Goal: Information Seeking & Learning: Learn about a topic

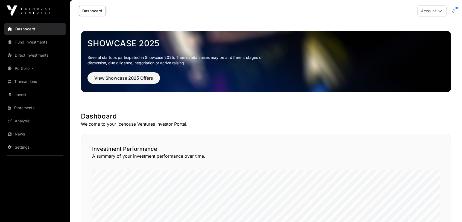
click at [24, 66] on link "Portfolio" at bounding box center [34, 68] width 61 height 12
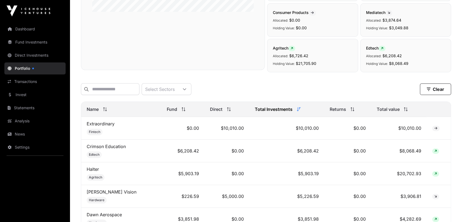
scroll to position [182, 0]
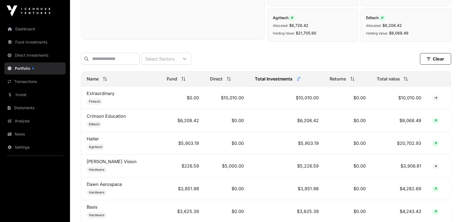
click at [386, 81] on span "Total value" at bounding box center [387, 78] width 23 height 7
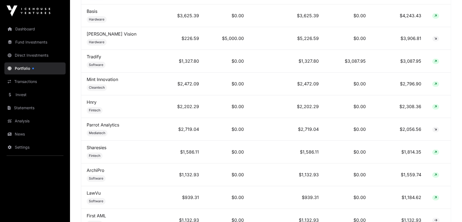
scroll to position [394, 0]
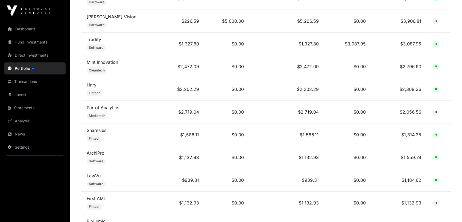
click at [432, 134] on span at bounding box center [435, 134] width 7 height 5
click at [435, 134] on icon at bounding box center [435, 134] width 2 height 3
click at [95, 132] on td "Sharesies Fintech" at bounding box center [121, 134] width 80 height 23
click at [99, 129] on link "Sharesies" at bounding box center [97, 129] width 20 height 5
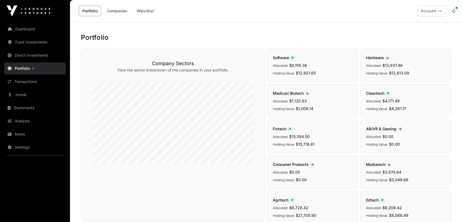
click at [116, 12] on link "Companies" at bounding box center [117, 11] width 28 height 10
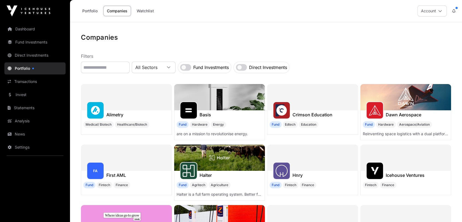
click at [91, 9] on link "Portfolio" at bounding box center [90, 11] width 22 height 10
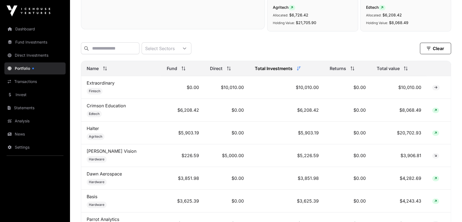
scroll to position [182, 0]
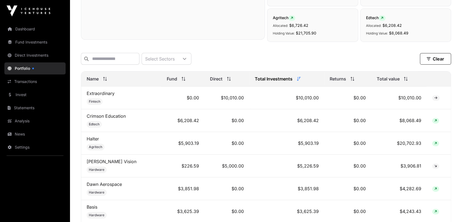
click at [297, 81] on icon at bounding box center [299, 79] width 4 height 4
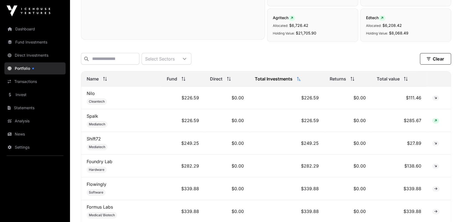
click at [297, 81] on icon at bounding box center [299, 79] width 4 height 4
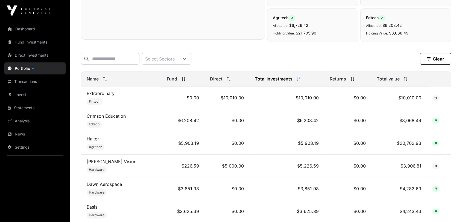
click at [186, 58] on icon at bounding box center [184, 59] width 4 height 4
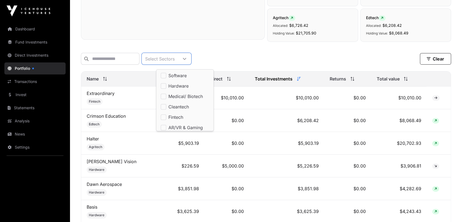
scroll to position [5, 4]
click at [186, 58] on icon at bounding box center [184, 59] width 4 height 4
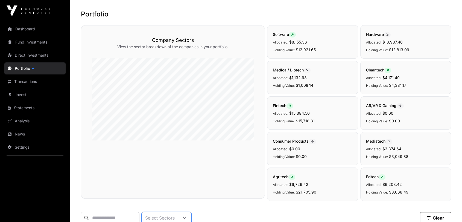
scroll to position [0, 0]
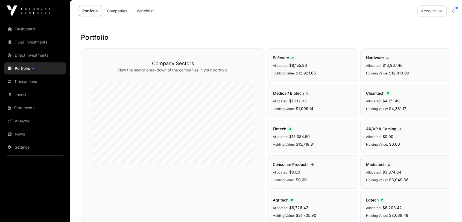
click at [86, 14] on link "Portfolio" at bounding box center [90, 11] width 22 height 10
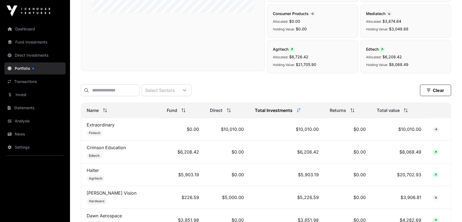
scroll to position [152, 0]
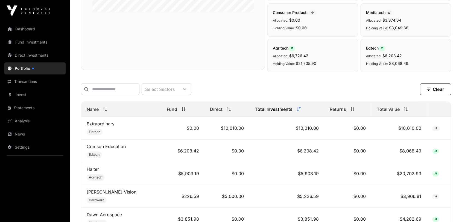
click at [267, 111] on span "Total Investments" at bounding box center [274, 109] width 38 height 7
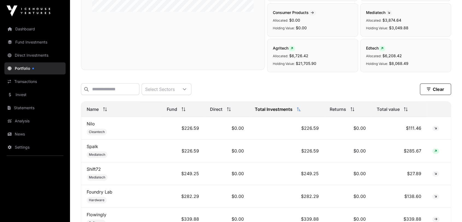
click at [292, 111] on div "Total Investments" at bounding box center [287, 109] width 64 height 7
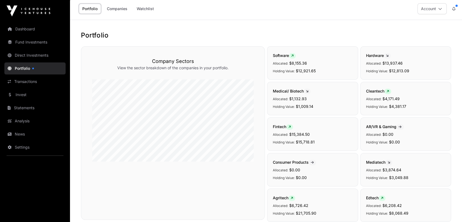
scroll to position [0, 0]
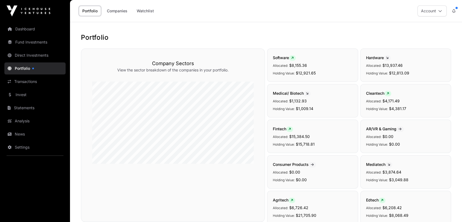
click at [16, 43] on link "Fund Investments" at bounding box center [34, 42] width 61 height 12
click at [26, 44] on link "Fund Investments" at bounding box center [34, 42] width 61 height 12
click at [32, 42] on link "Fund Investments" at bounding box center [34, 42] width 61 height 12
click at [22, 27] on link "Dashboard" at bounding box center [34, 29] width 61 height 12
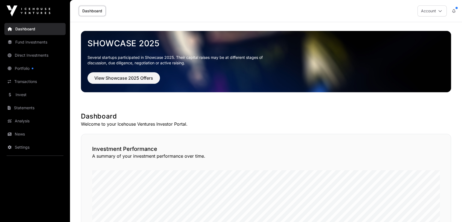
click at [32, 42] on link "Fund Investments" at bounding box center [34, 42] width 61 height 12
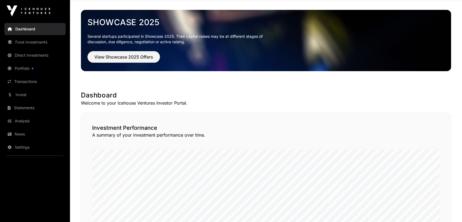
scroll to position [30, 0]
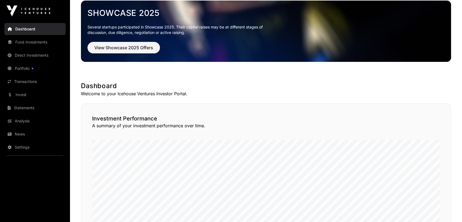
click at [37, 41] on link "Fund Investments" at bounding box center [34, 42] width 61 height 12
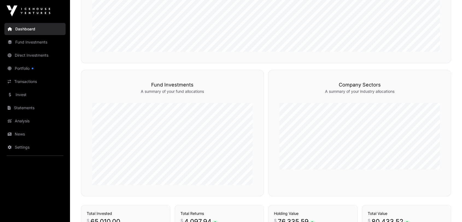
scroll to position [243, 0]
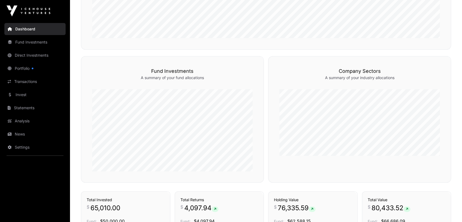
click at [27, 52] on link "Direct Investments" at bounding box center [34, 55] width 61 height 12
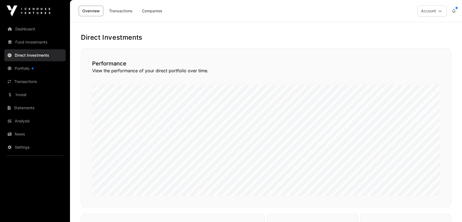
click at [18, 41] on link "Fund Investments" at bounding box center [34, 42] width 61 height 12
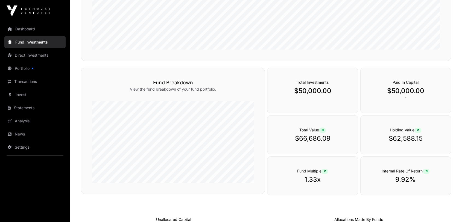
scroll to position [243, 0]
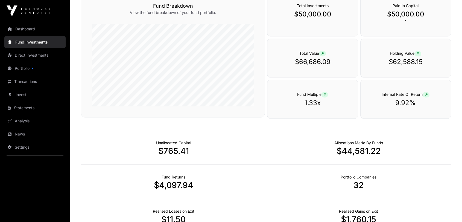
click at [28, 54] on link "Direct Investments" at bounding box center [34, 55] width 61 height 12
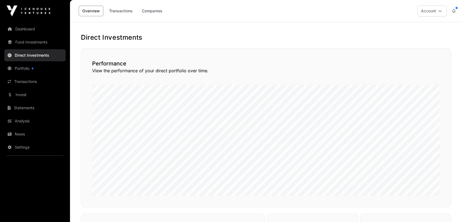
click at [23, 65] on link "Portfolio" at bounding box center [34, 68] width 61 height 12
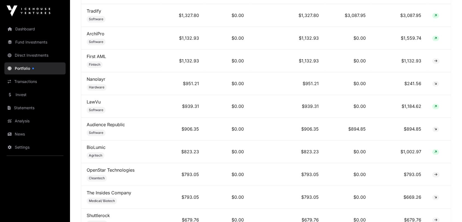
scroll to position [516, 0]
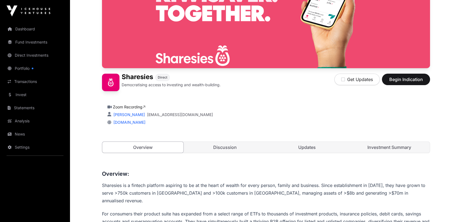
scroll to position [91, 0]
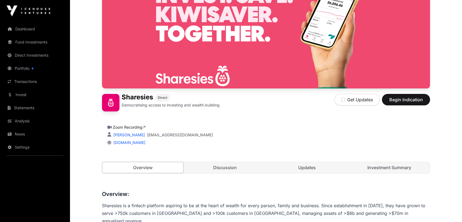
scroll to position [113, 0]
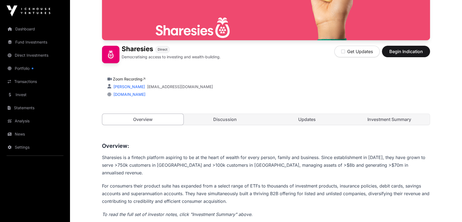
click at [233, 115] on link "Discussion" at bounding box center [224, 119] width 81 height 11
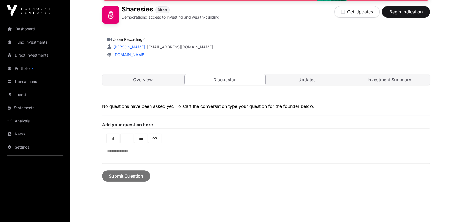
scroll to position [143, 0]
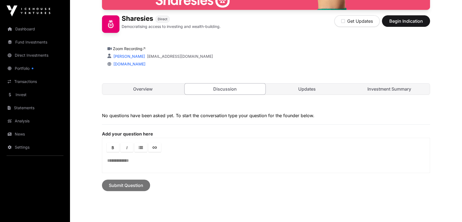
click at [302, 93] on link "Updates" at bounding box center [306, 88] width 81 height 11
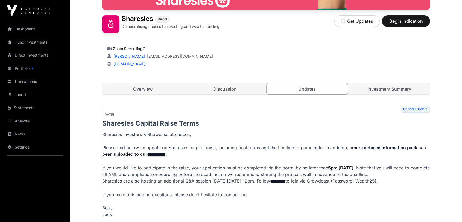
click at [303, 90] on link "Updates" at bounding box center [307, 88] width 82 height 11
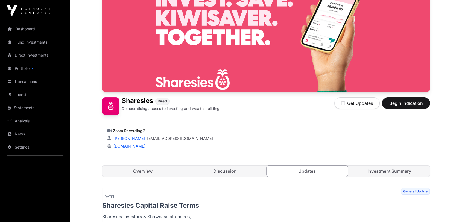
scroll to position [91, 0]
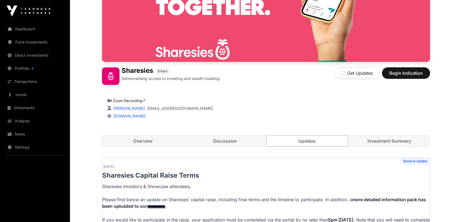
click at [380, 140] on link "Investment Summary" at bounding box center [389, 140] width 81 height 11
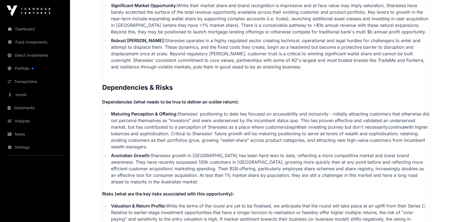
scroll to position [1305, 0]
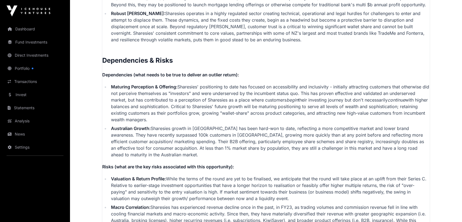
click at [221, 128] on li "Australian Growth: Sharesies growth in [GEOGRAPHIC_DATA] has been hard-won to d…" at bounding box center [269, 141] width 320 height 33
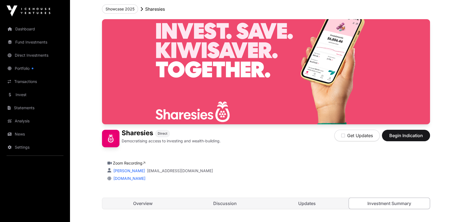
scroll to position [0, 0]
